Goal: Navigation & Orientation: Go to known website

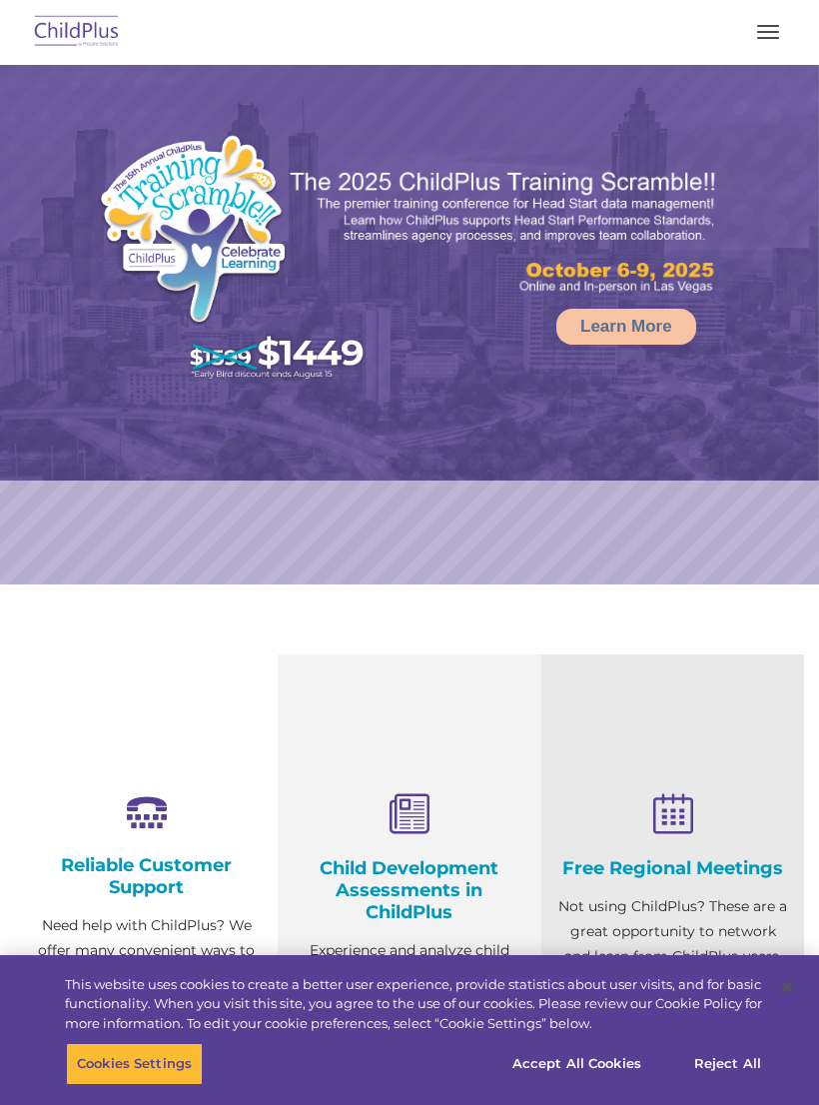
select select "MEDIUM"
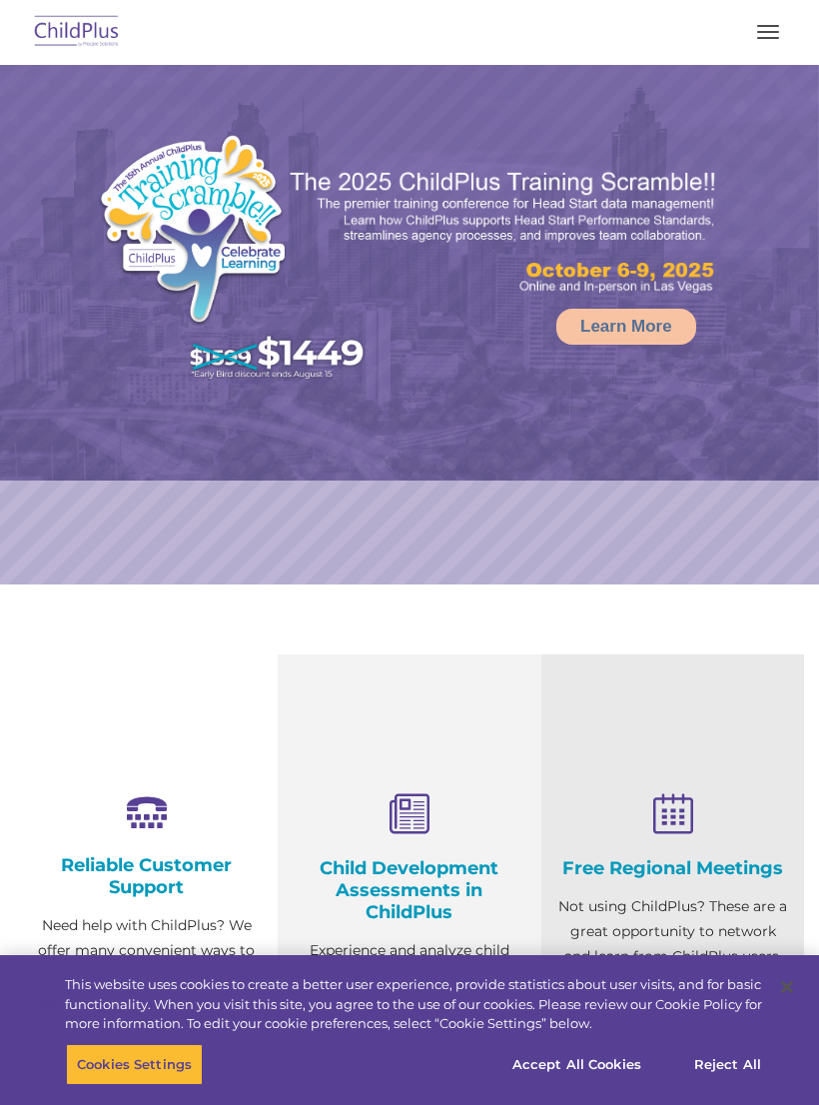
select select "MEDIUM"
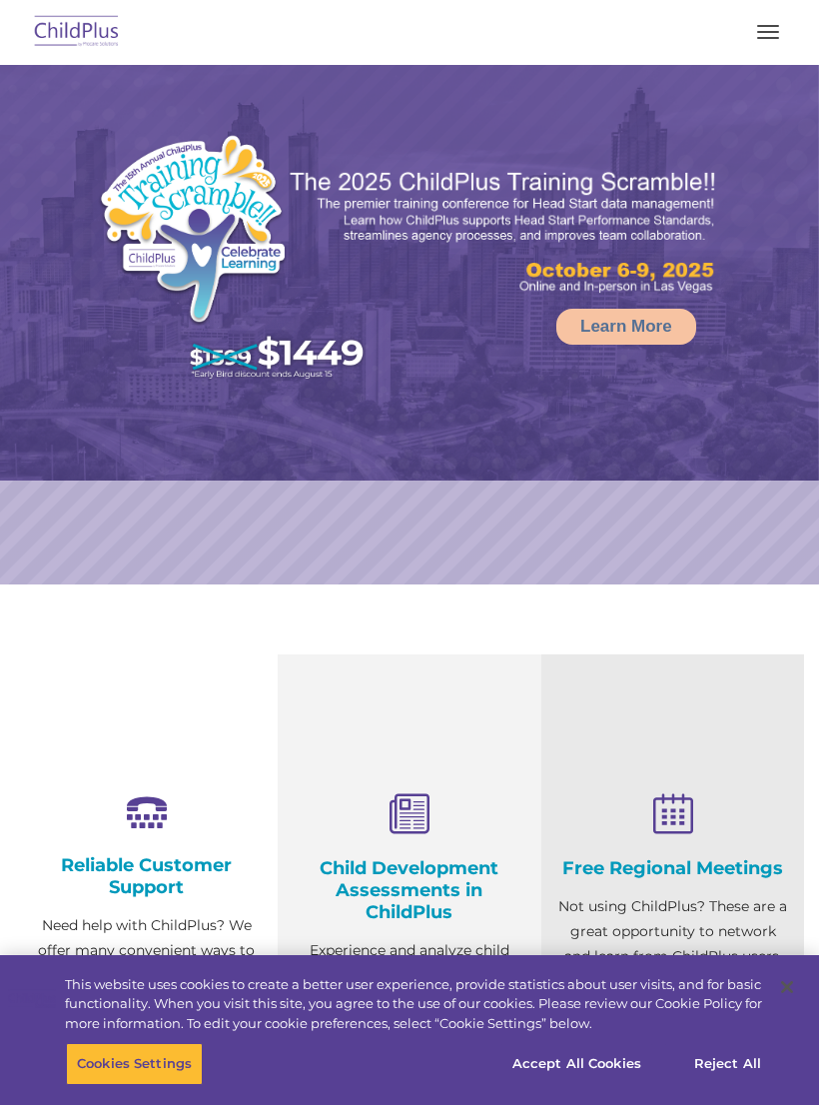
select select "MEDIUM"
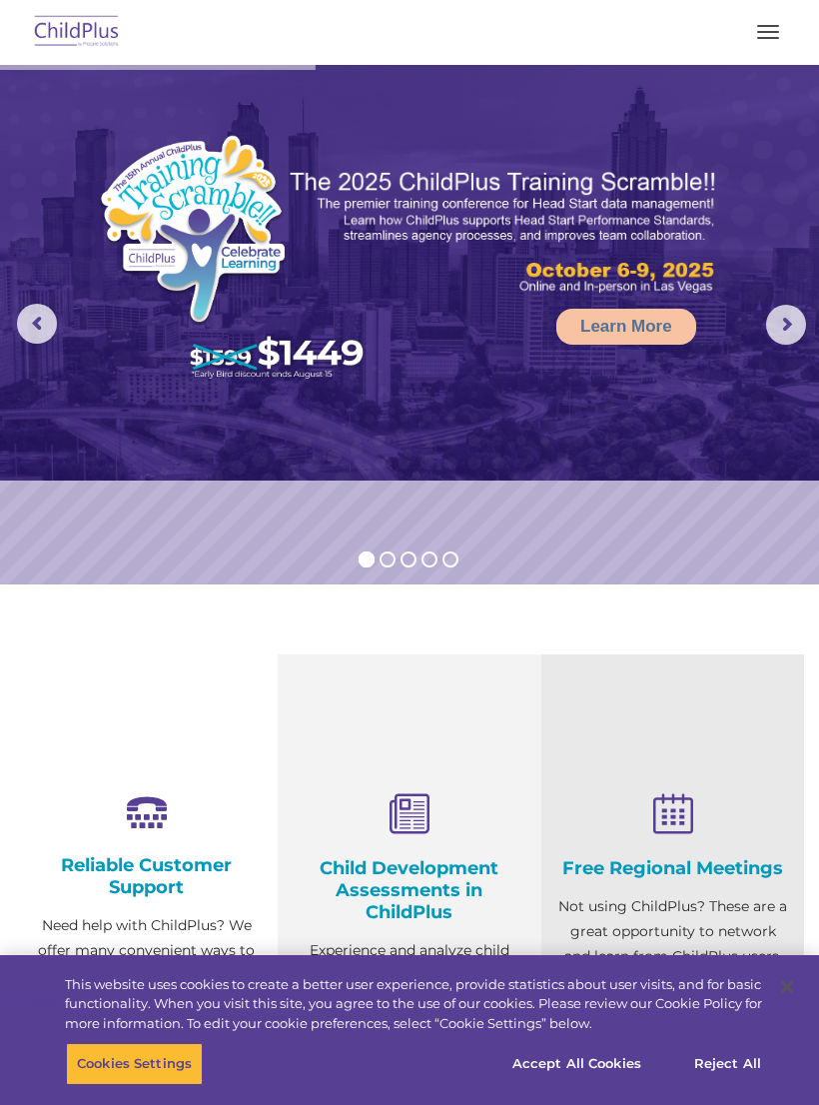
click at [771, 33] on button "button" at bounding box center [768, 32] width 42 height 32
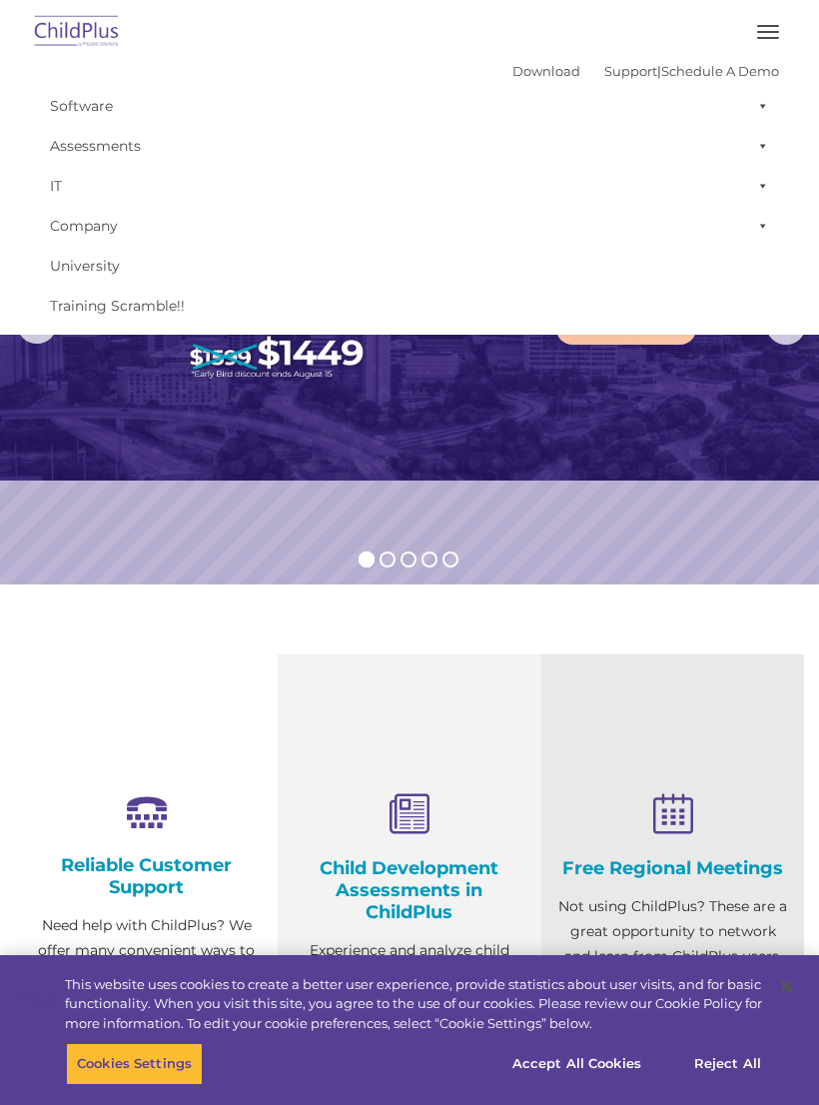
click at [711, 390] on img at bounding box center [409, 273] width 819 height 416
click at [652, 393] on img at bounding box center [409, 273] width 819 height 416
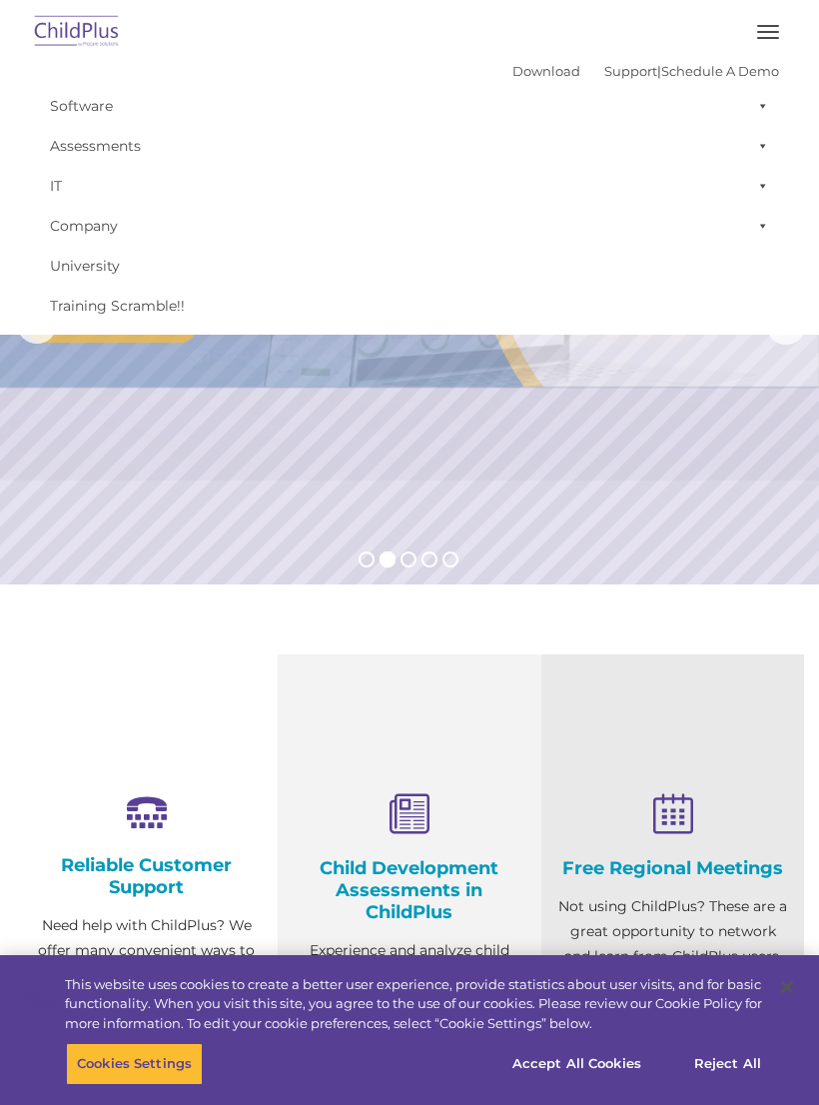
click at [773, 24] on button "button" at bounding box center [768, 32] width 42 height 32
